Goal: Task Accomplishment & Management: Complete application form

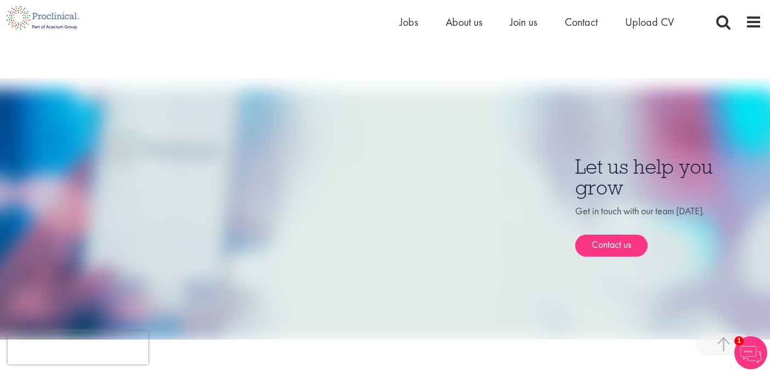
scroll to position [709, 0]
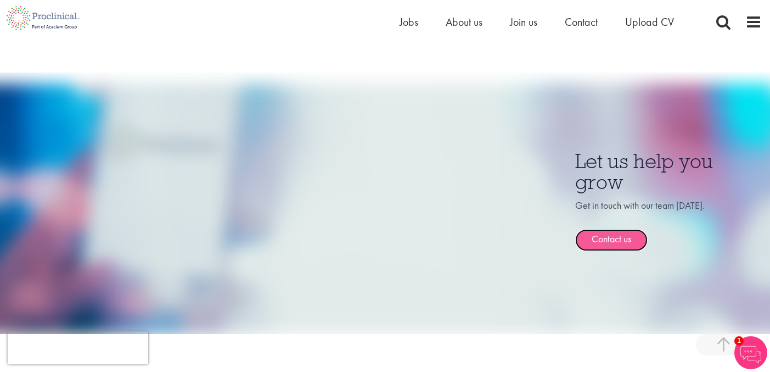
click at [607, 229] on link "Contact us" at bounding box center [611, 240] width 72 height 22
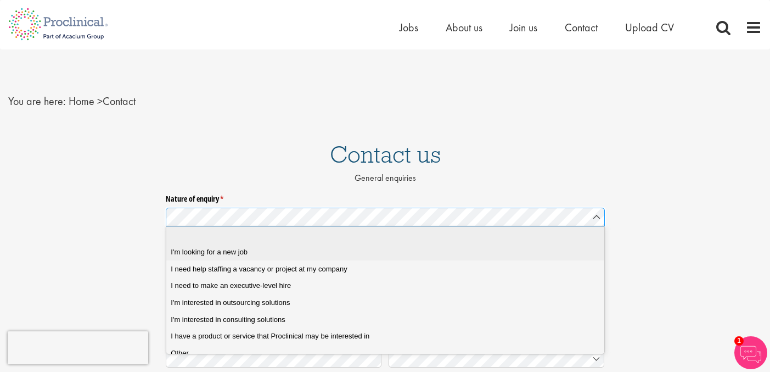
click at [403, 249] on div "I'm looking for a new job" at bounding box center [389, 252] width 437 height 10
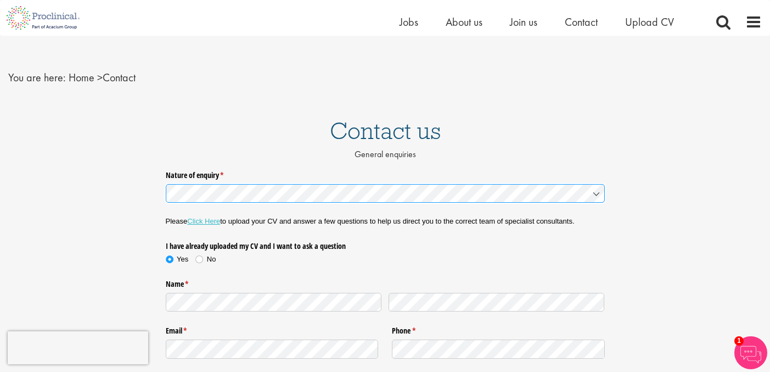
scroll to position [12, 0]
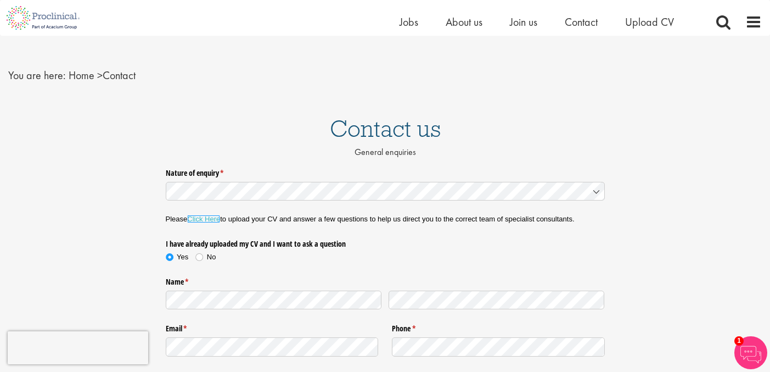
click at [209, 219] on link "Click Here" at bounding box center [203, 219] width 33 height 8
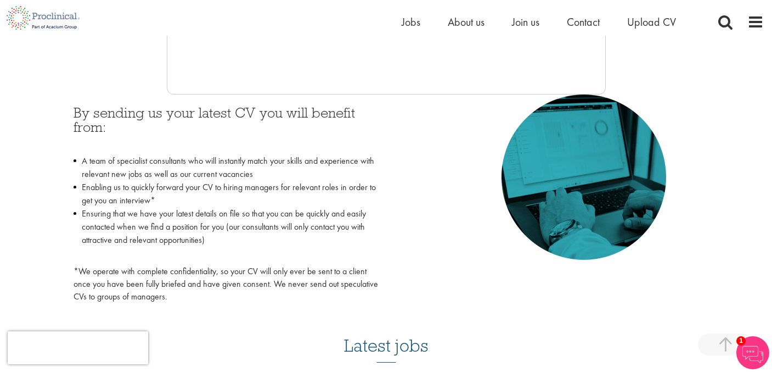
scroll to position [475, 0]
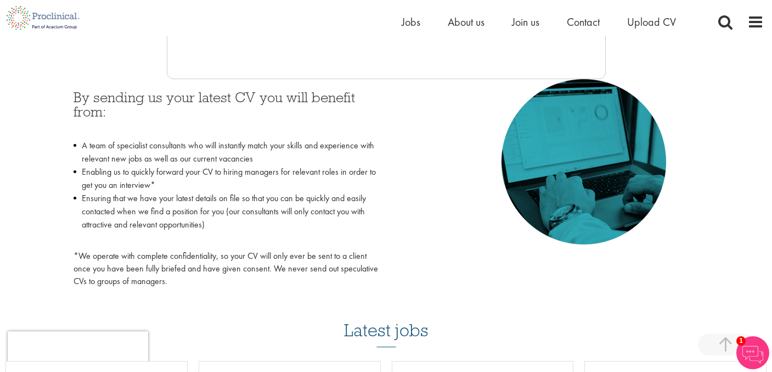
click at [414, 128] on div "By sending us your latest CV you will benefit from: A team of specialist consul…" at bounding box center [386, 186] width 642 height 214
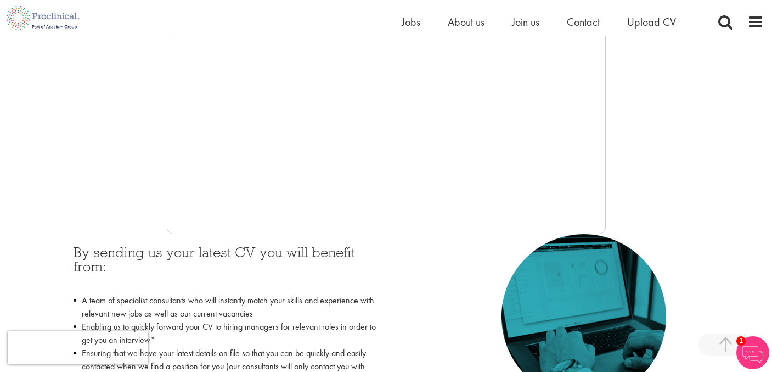
scroll to position [322, 0]
